Goal: Navigation & Orientation: Find specific page/section

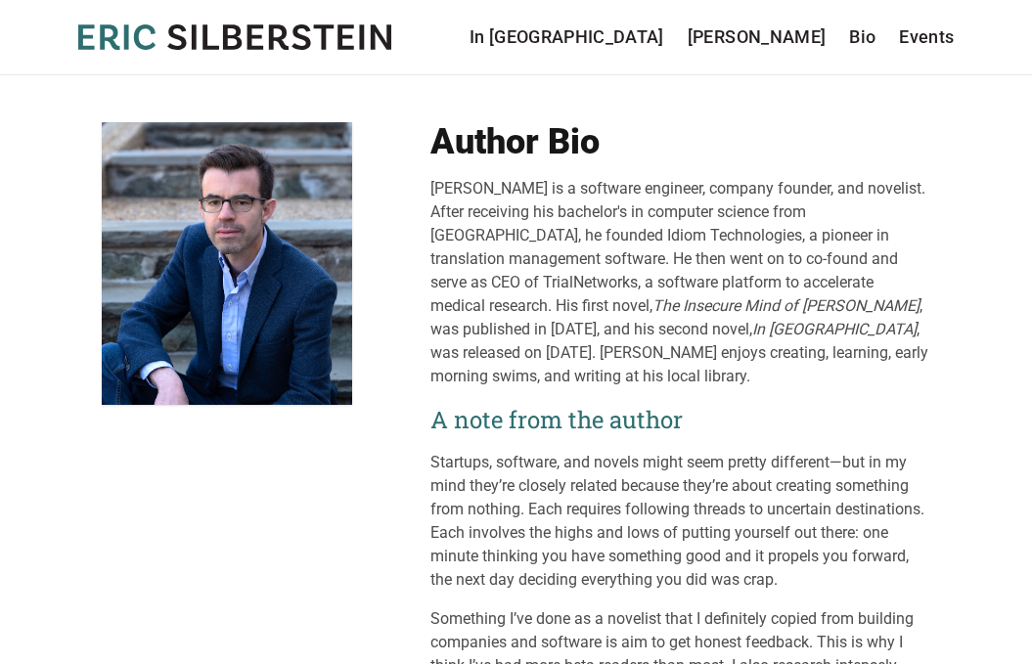
click at [664, 33] on link "In [GEOGRAPHIC_DATA]" at bounding box center [567, 36] width 195 height 27
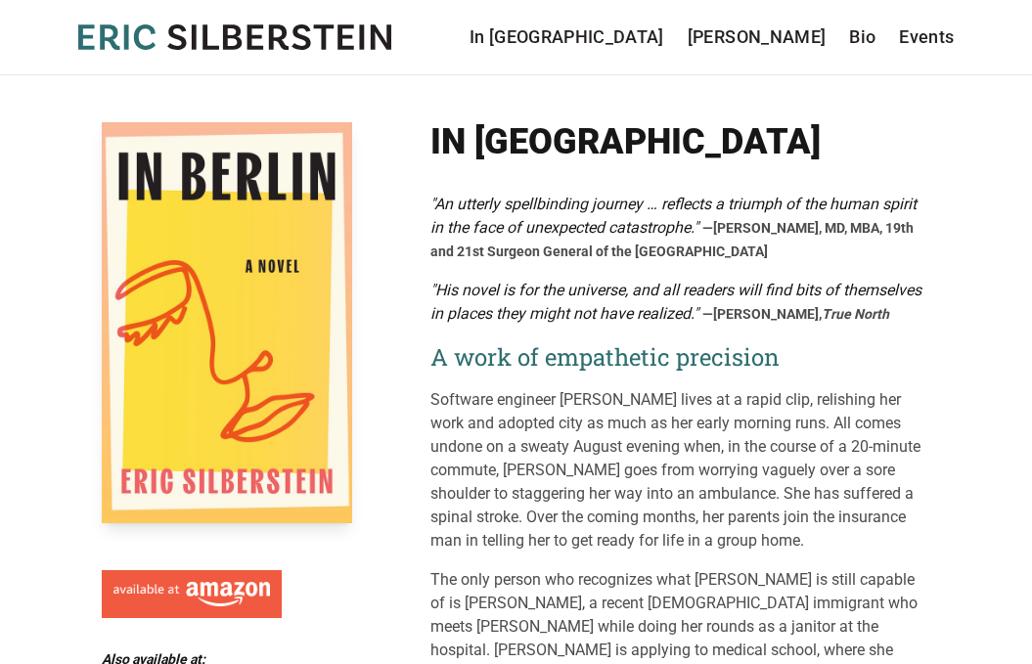
click at [853, 42] on link "Bio" at bounding box center [862, 36] width 26 height 27
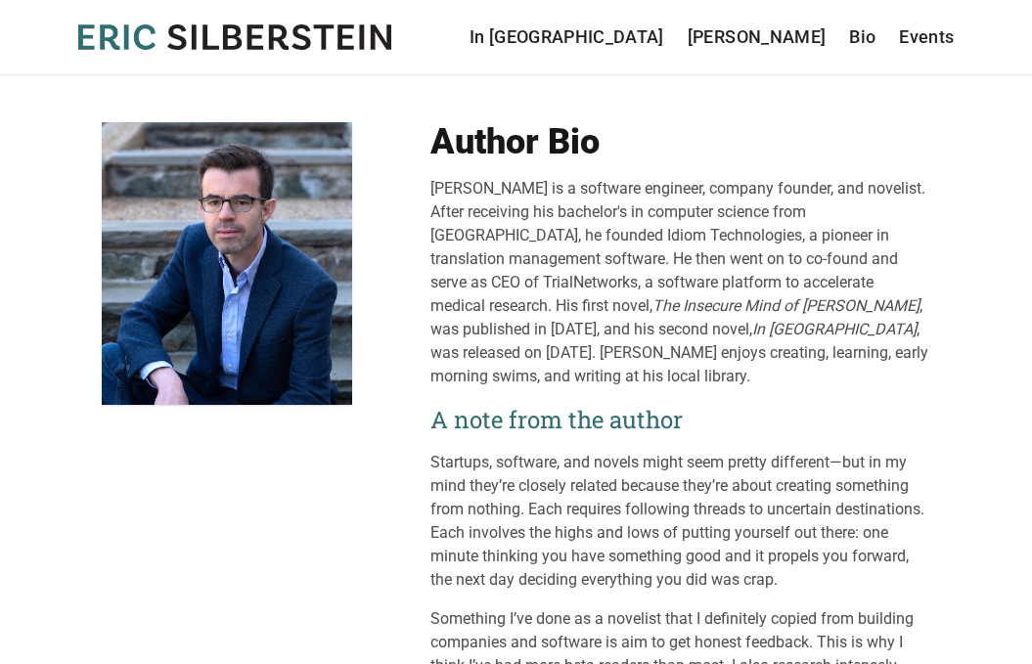
click at [791, 38] on link "[PERSON_NAME]" at bounding box center [757, 36] width 139 height 27
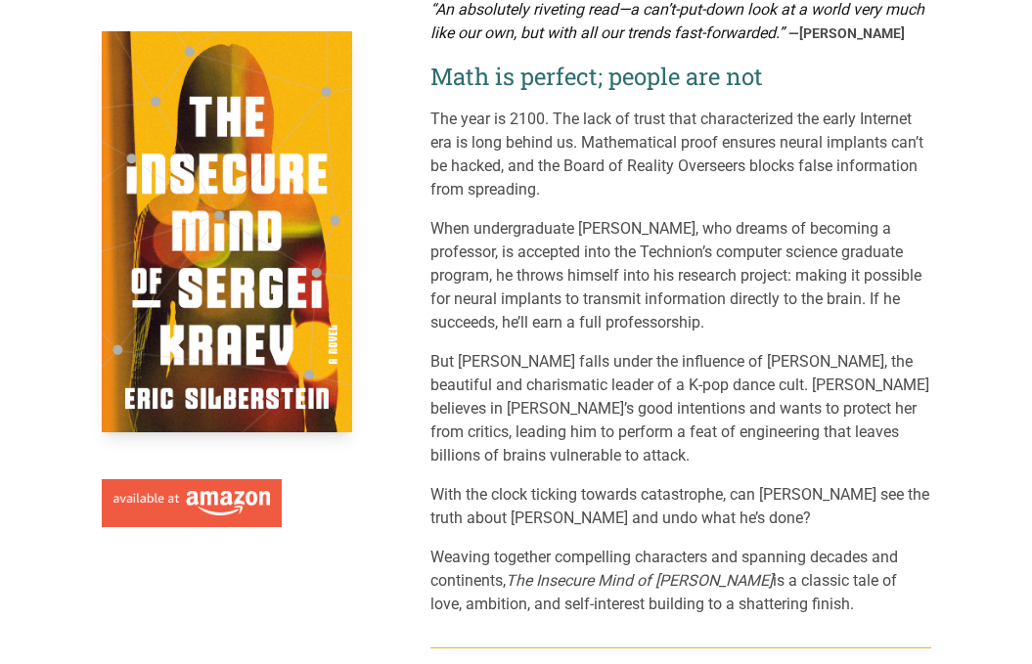
scroll to position [234, 0]
